Goal: Check status: Check status

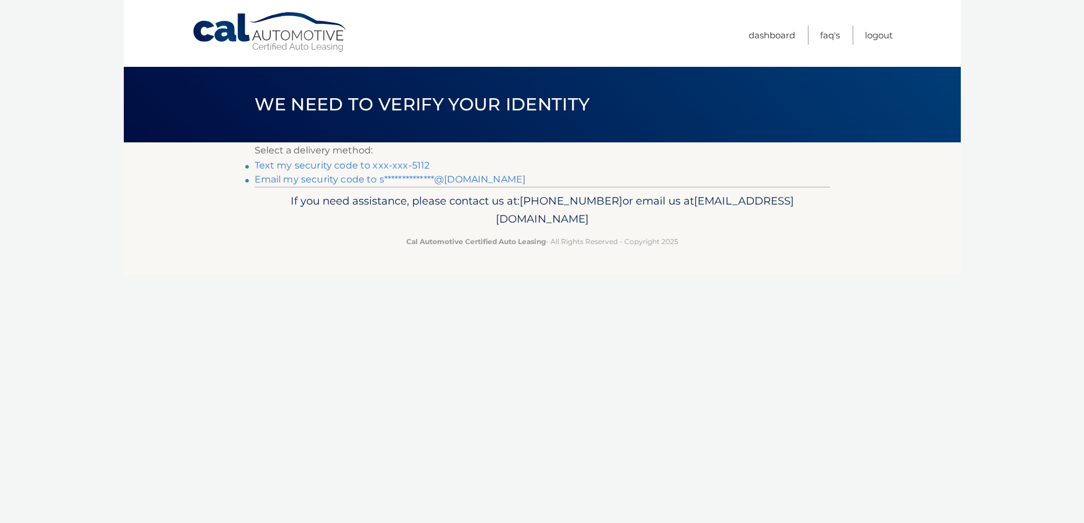
click at [396, 162] on link "Text my security code to xxx-xxx-5112" at bounding box center [343, 165] width 176 height 11
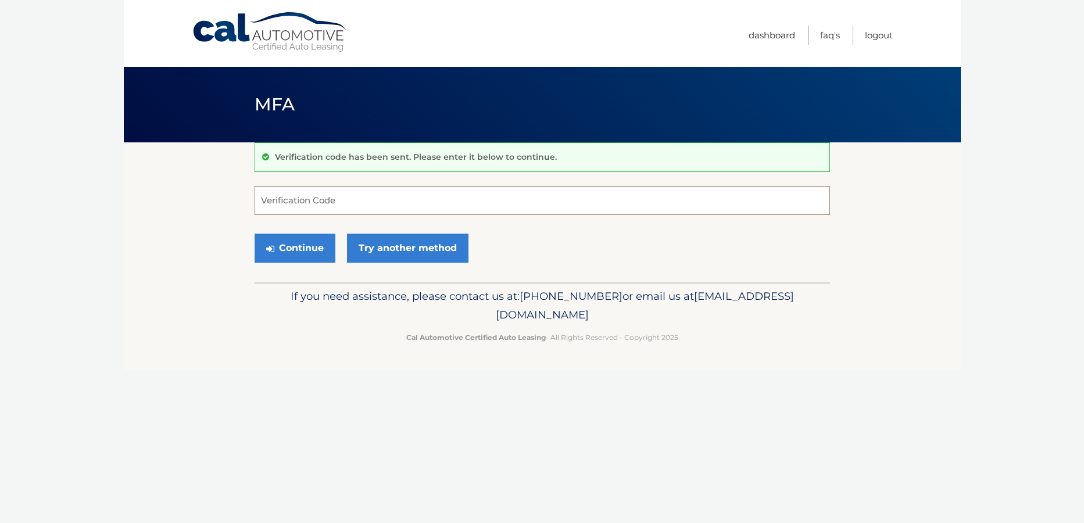
click at [305, 209] on input "Verification Code" at bounding box center [542, 200] width 575 height 29
type input "108187"
click at [255, 234] on button "Continue" at bounding box center [295, 248] width 81 height 29
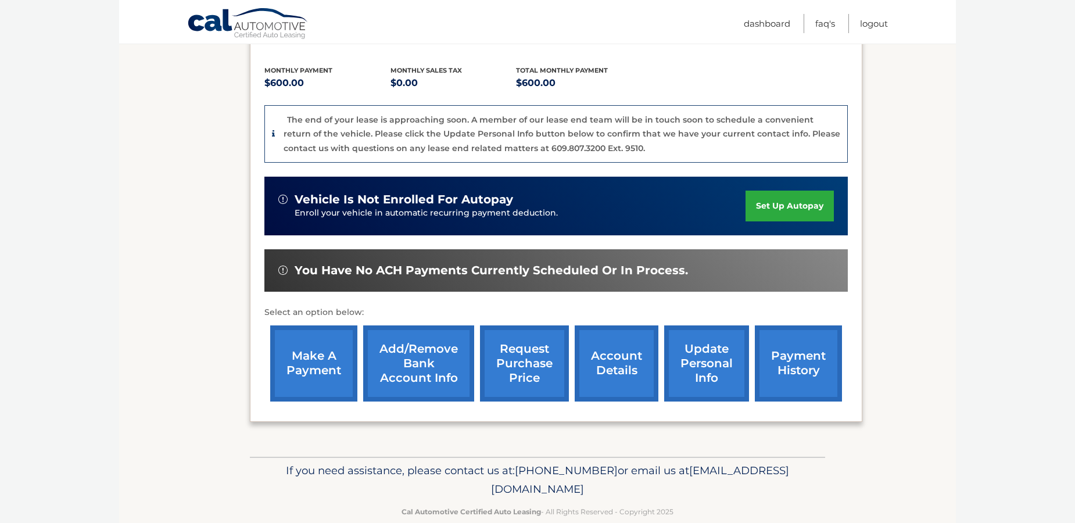
scroll to position [253, 0]
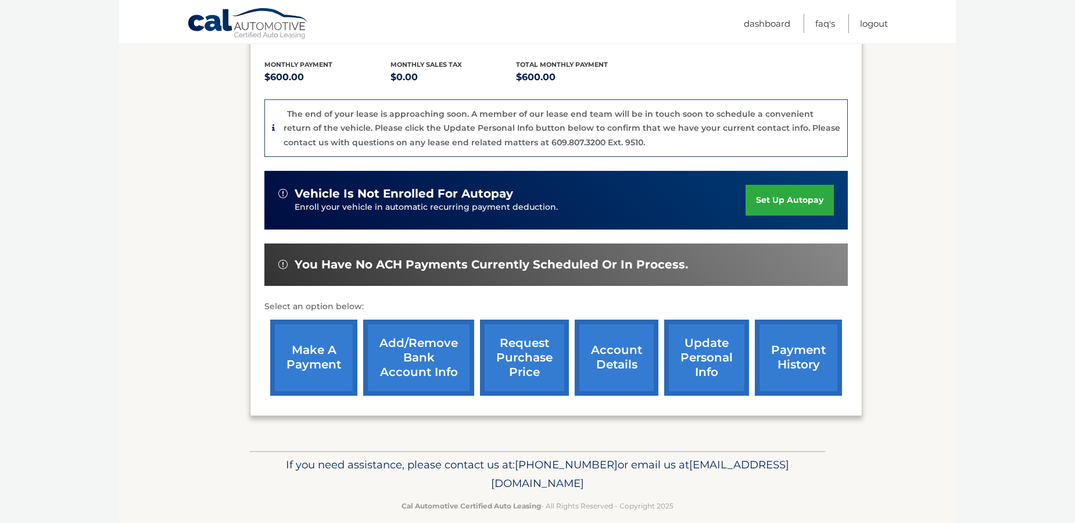
click at [608, 340] on link "account details" at bounding box center [617, 358] width 84 height 76
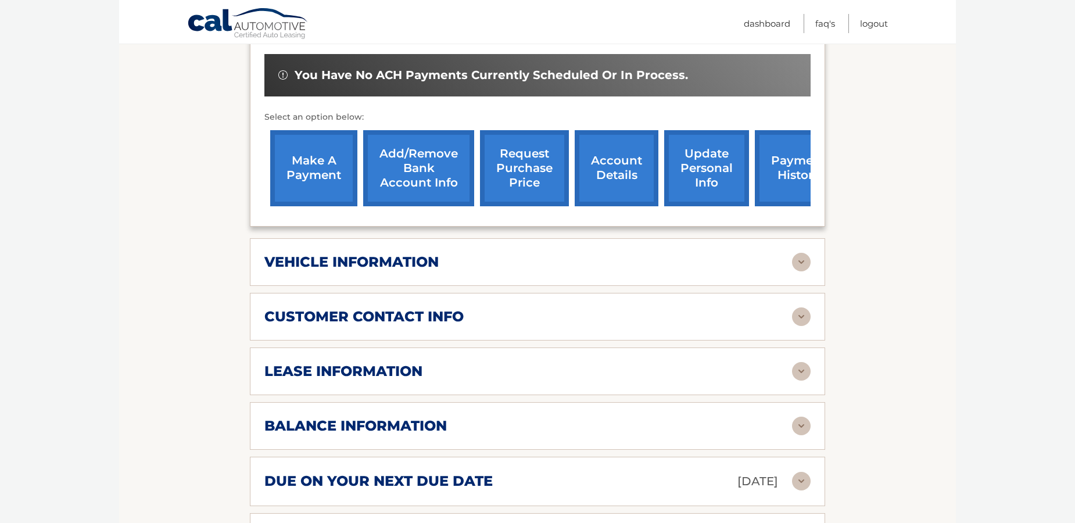
scroll to position [407, 0]
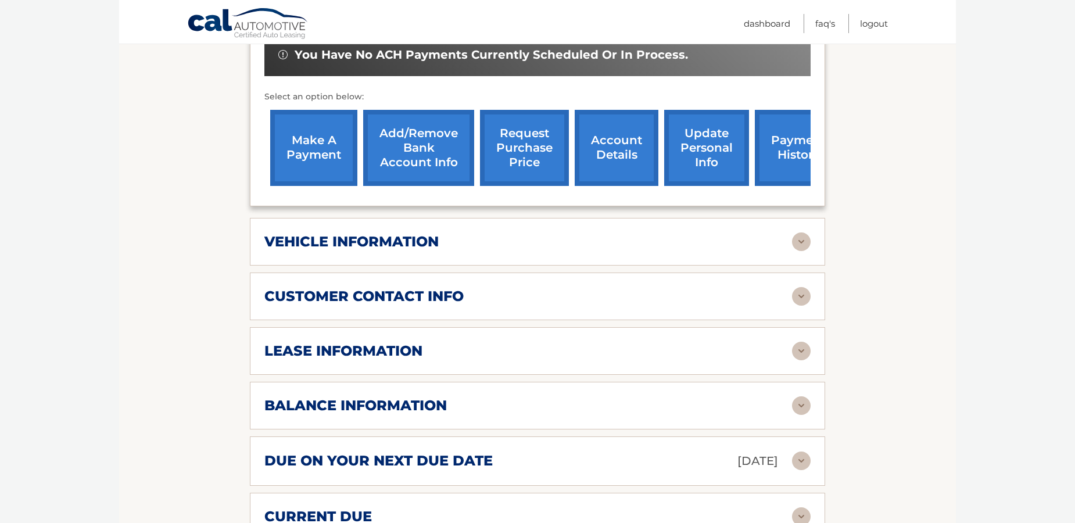
click at [801, 232] on img at bounding box center [801, 241] width 19 height 19
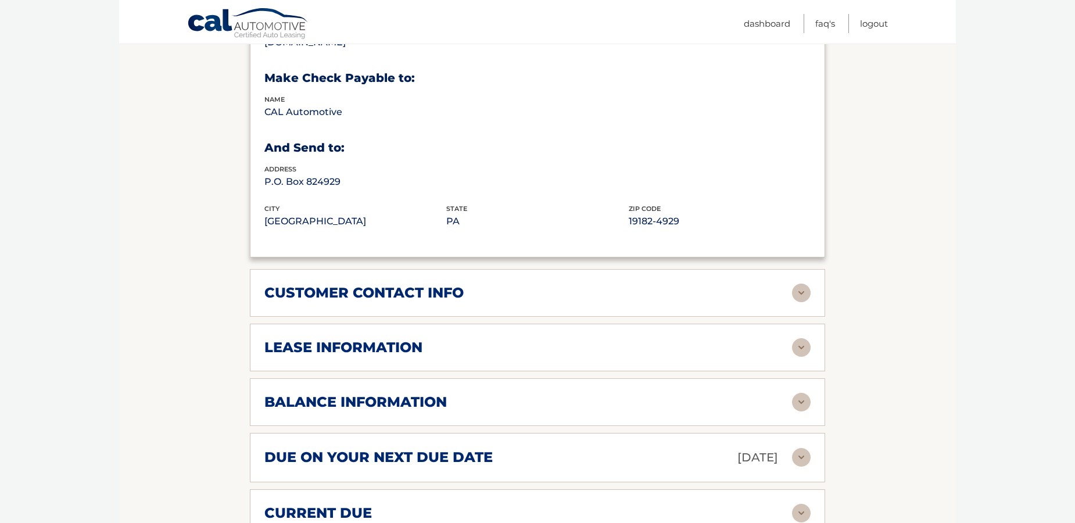
scroll to position [755, 0]
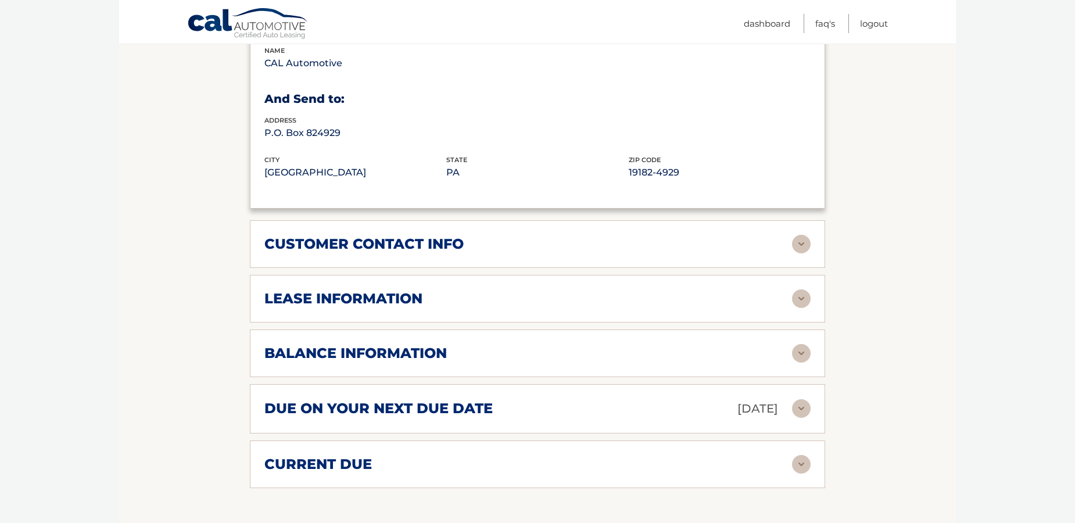
click at [802, 289] on img at bounding box center [801, 298] width 19 height 19
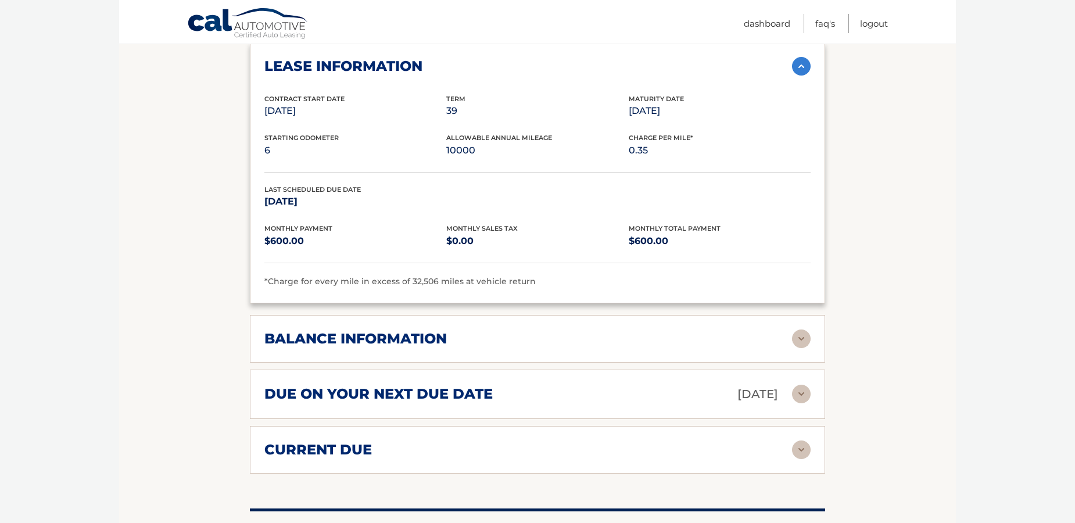
scroll to position [1046, 0]
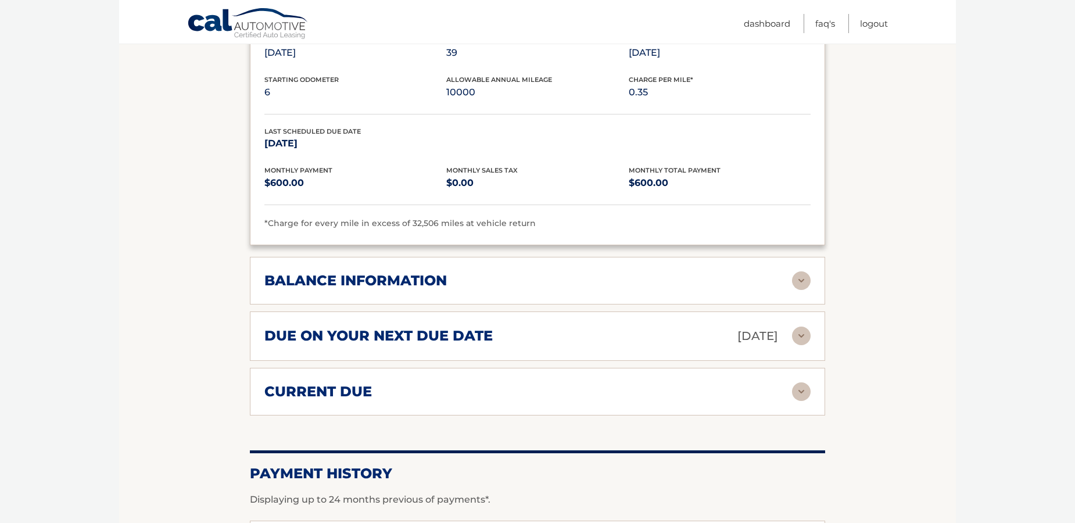
click at [793, 271] on img at bounding box center [801, 280] width 19 height 19
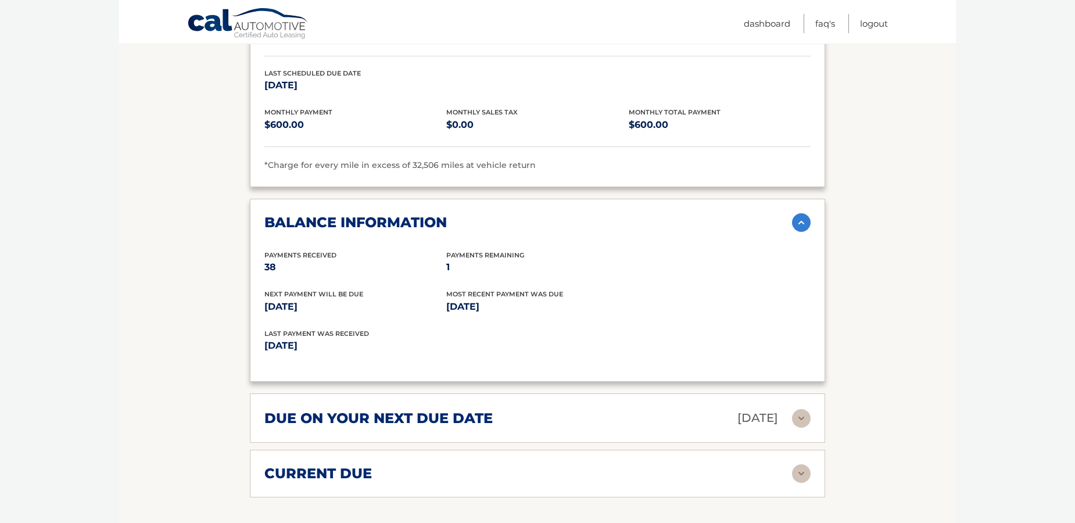
scroll to position [1162, 0]
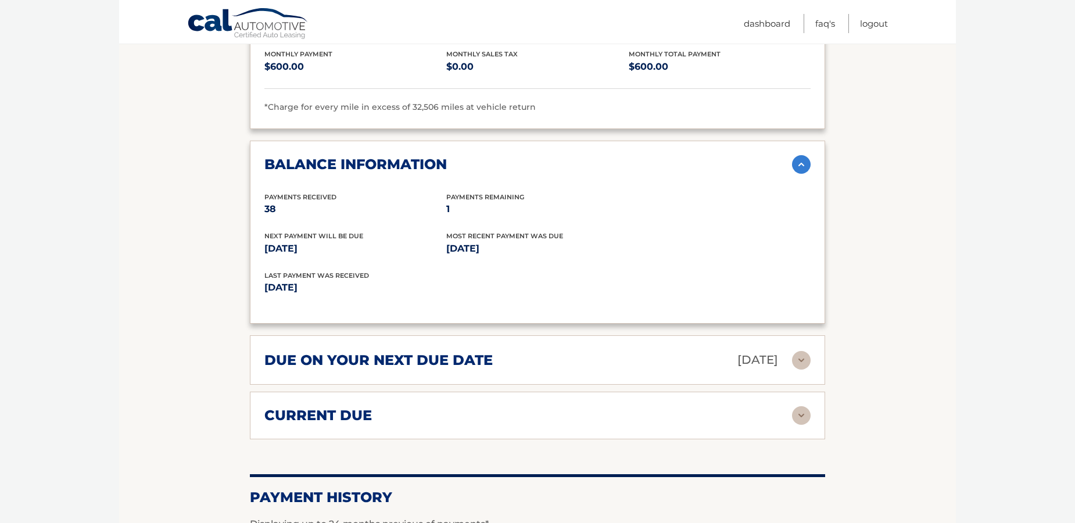
click at [795, 351] on img at bounding box center [801, 360] width 19 height 19
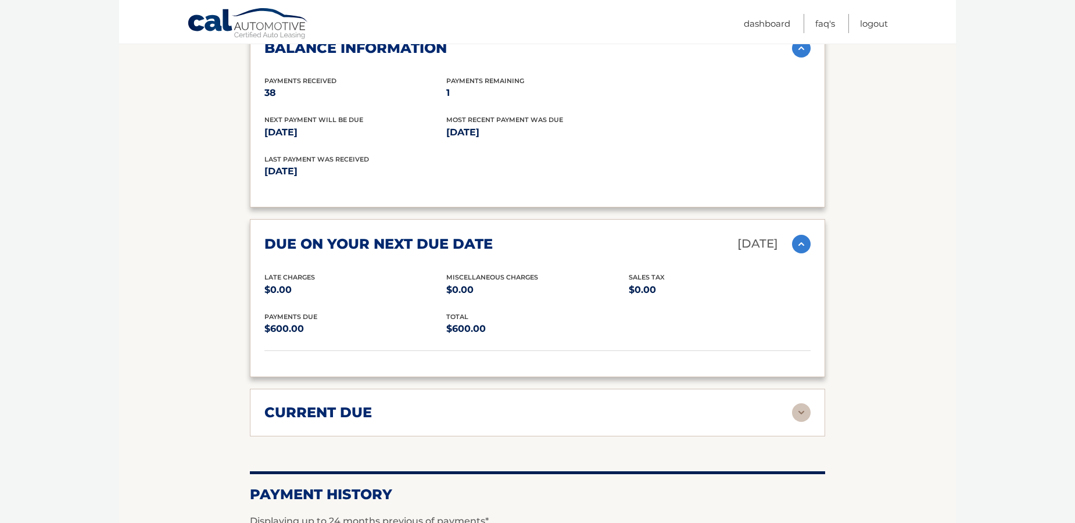
scroll to position [1337, 0]
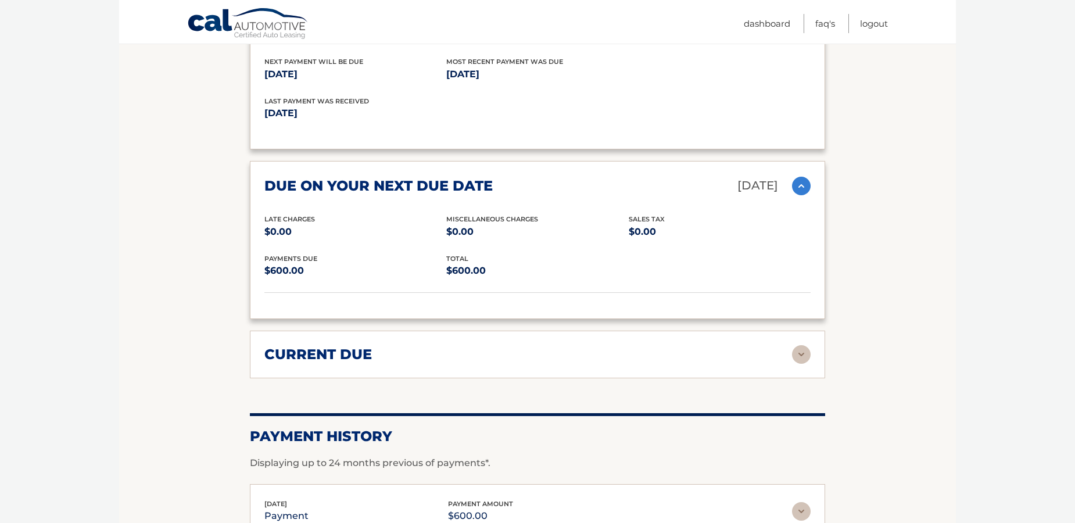
click at [796, 345] on img at bounding box center [801, 354] width 19 height 19
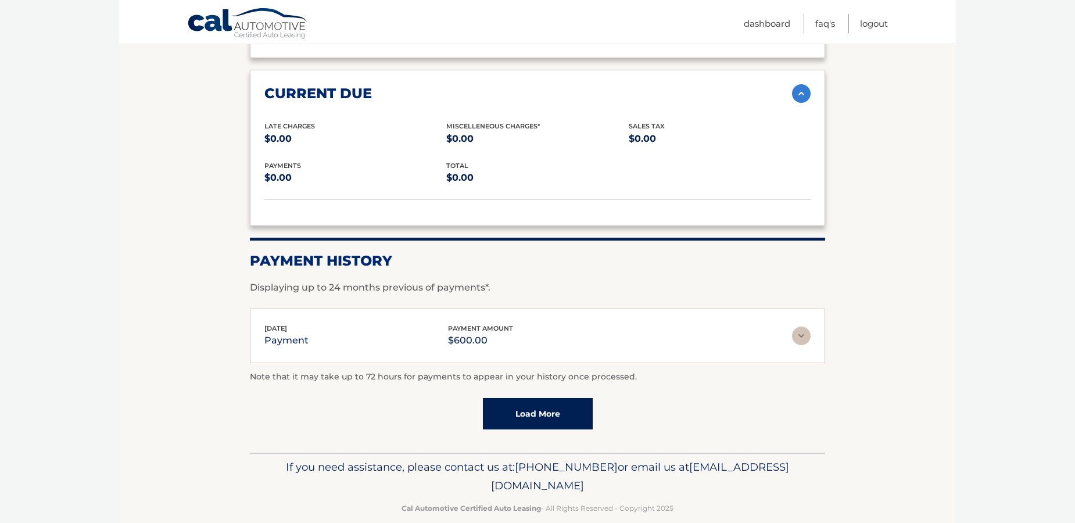
scroll to position [1599, 0]
click at [555, 400] on link "Load More" at bounding box center [538, 411] width 110 height 31
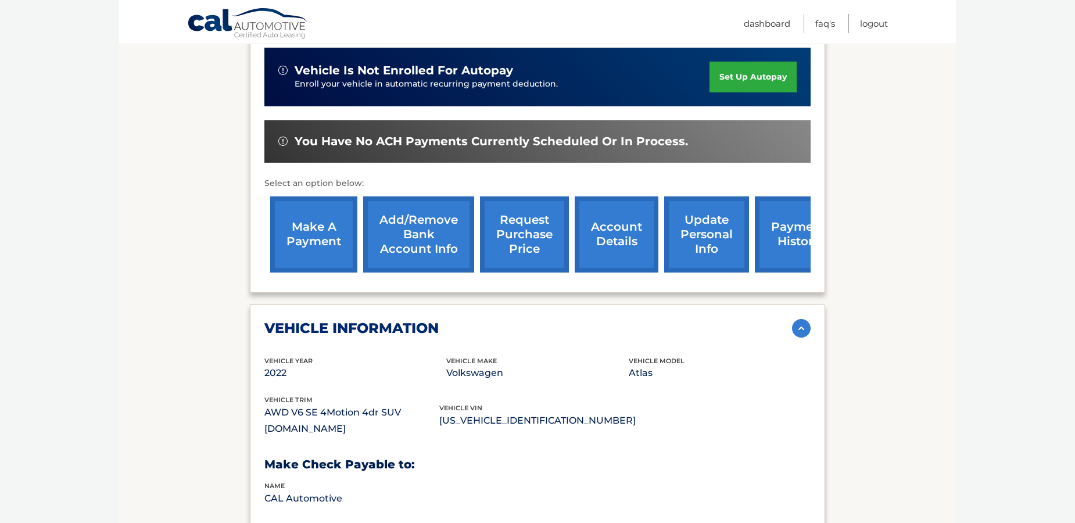
scroll to position [349, 0]
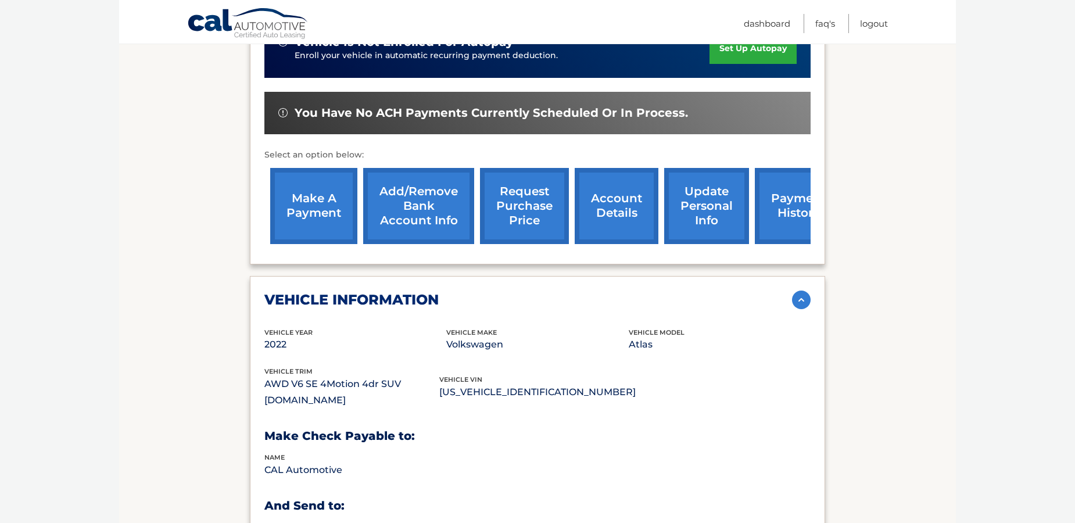
click at [797, 291] on img at bounding box center [801, 300] width 19 height 19
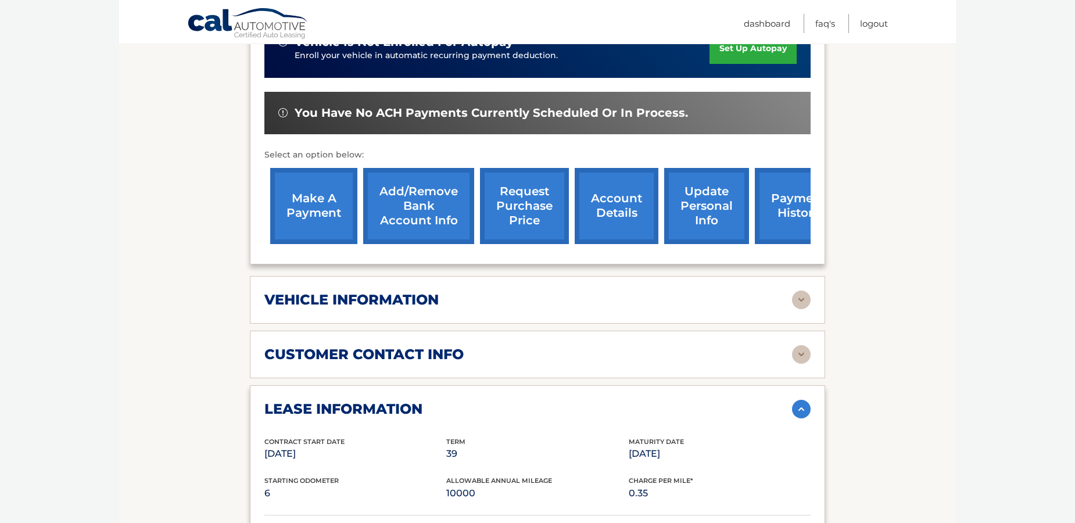
click at [804, 400] on img at bounding box center [801, 409] width 19 height 19
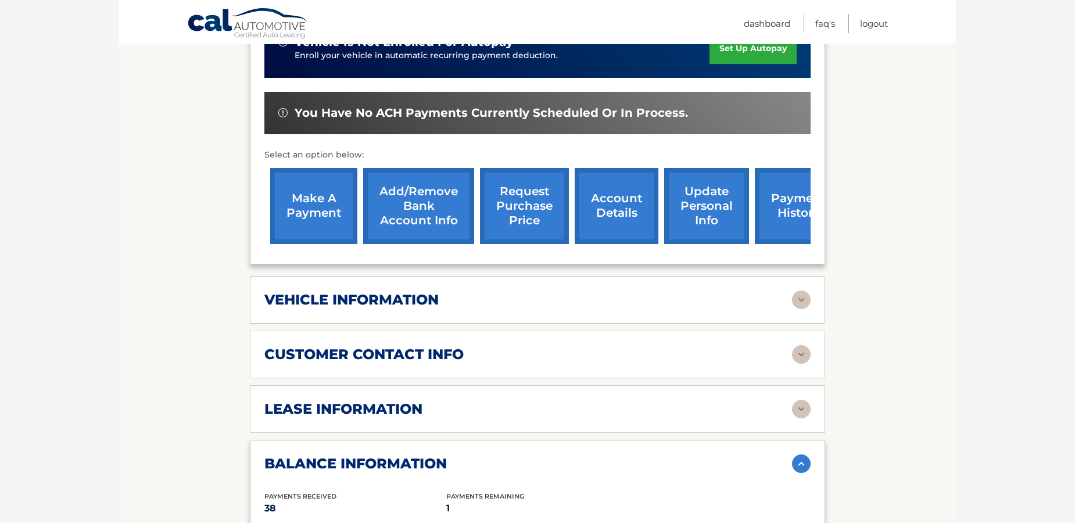
click at [797, 454] on img at bounding box center [801, 463] width 19 height 19
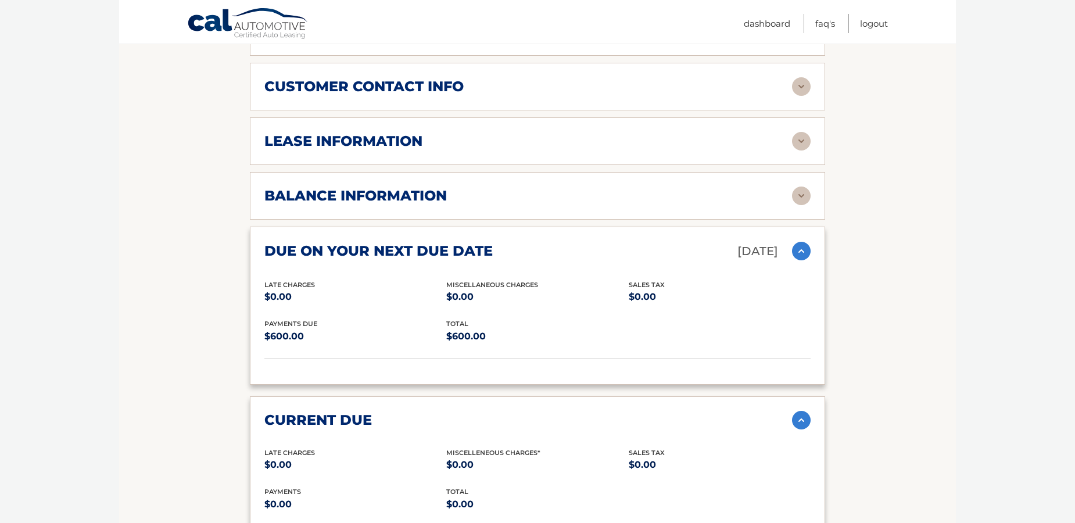
scroll to position [639, 0]
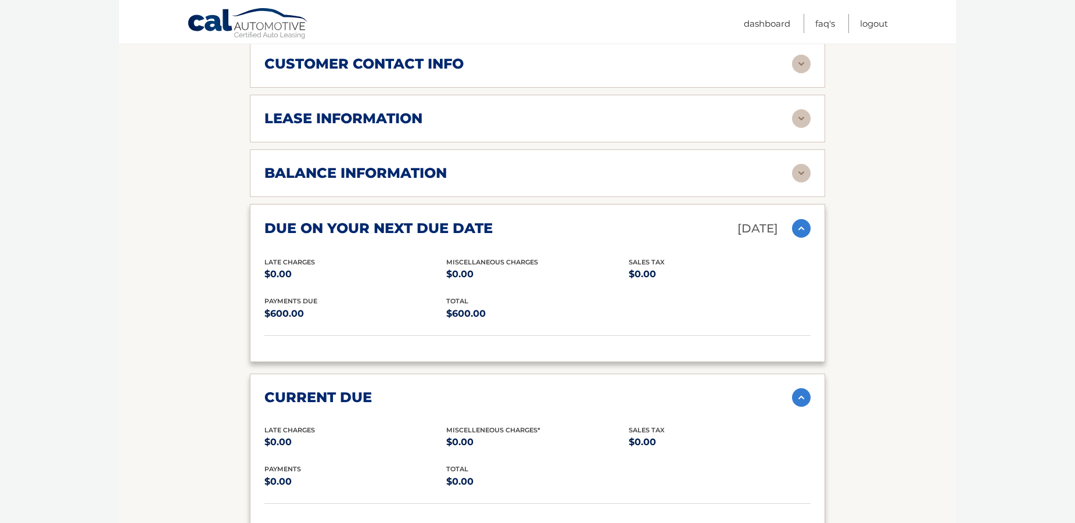
click at [801, 219] on img at bounding box center [801, 228] width 19 height 19
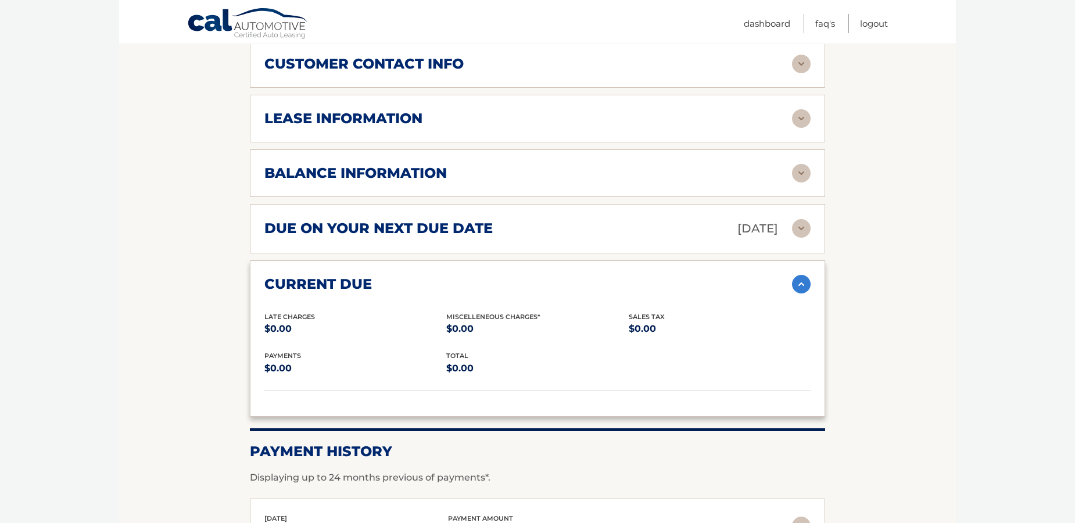
click at [796, 275] on img at bounding box center [801, 284] width 19 height 19
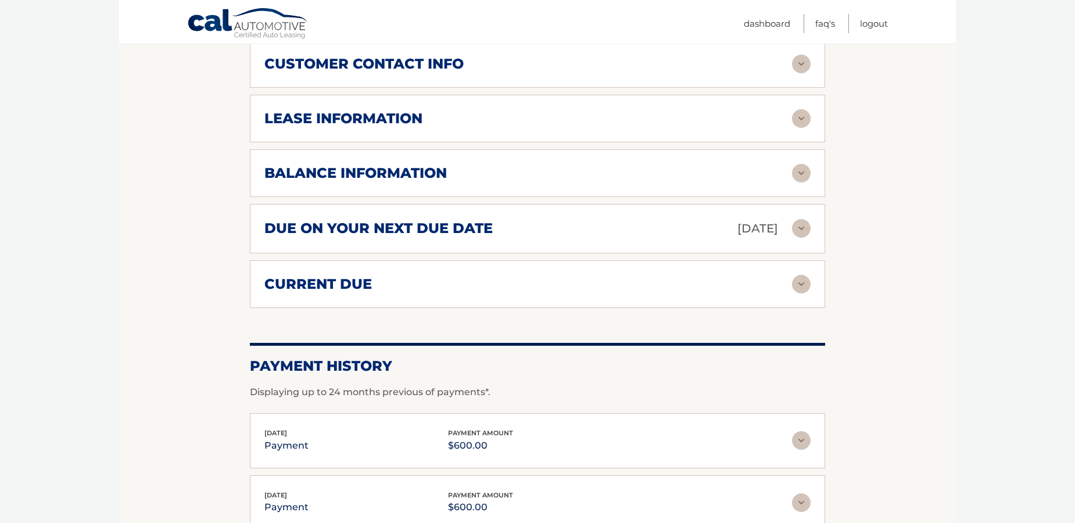
click at [801, 204] on div "due on your next due date Oct 01, 2025 Late Charges $0.00 Miscellaneous Charges…" at bounding box center [537, 228] width 575 height 49
click at [804, 219] on img at bounding box center [801, 228] width 19 height 19
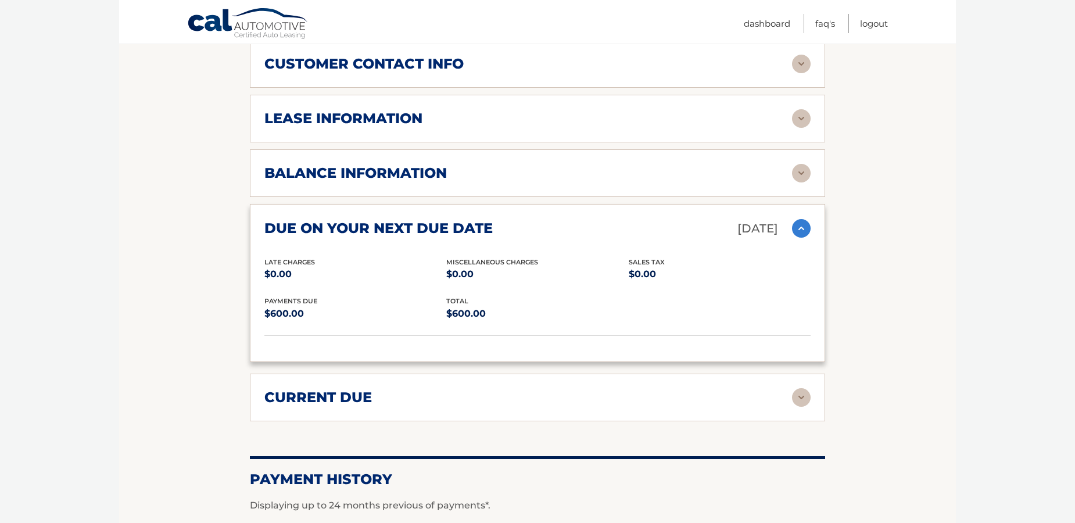
click at [804, 219] on img at bounding box center [801, 228] width 19 height 19
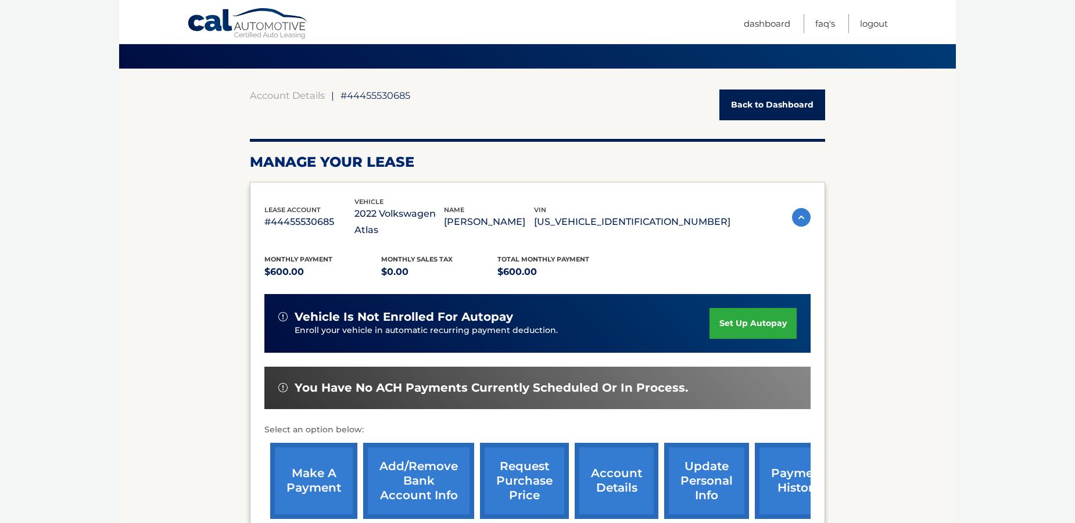
scroll to position [58, 0]
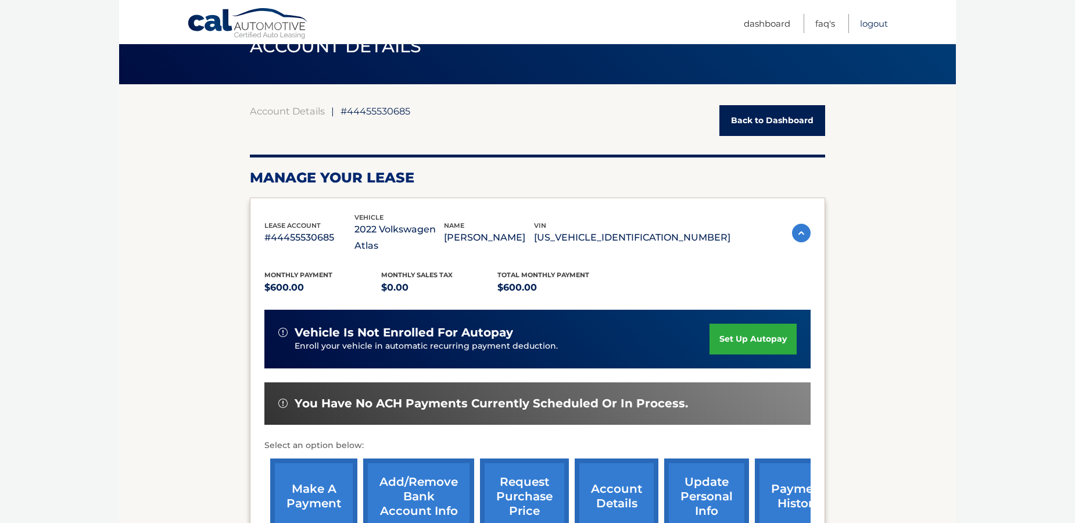
click at [873, 24] on link "Logout" at bounding box center [874, 23] width 28 height 19
